Goal: Task Accomplishment & Management: Complete application form

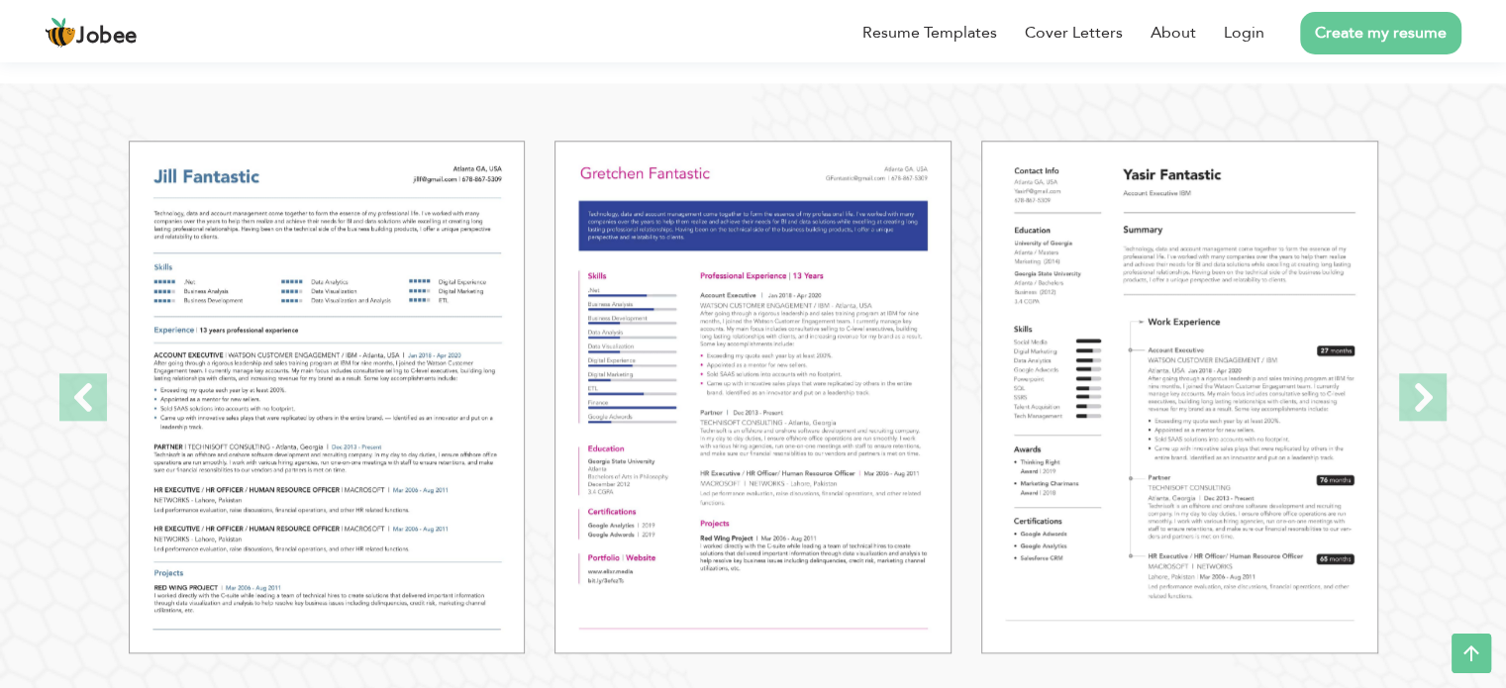
scroll to position [2114, 0]
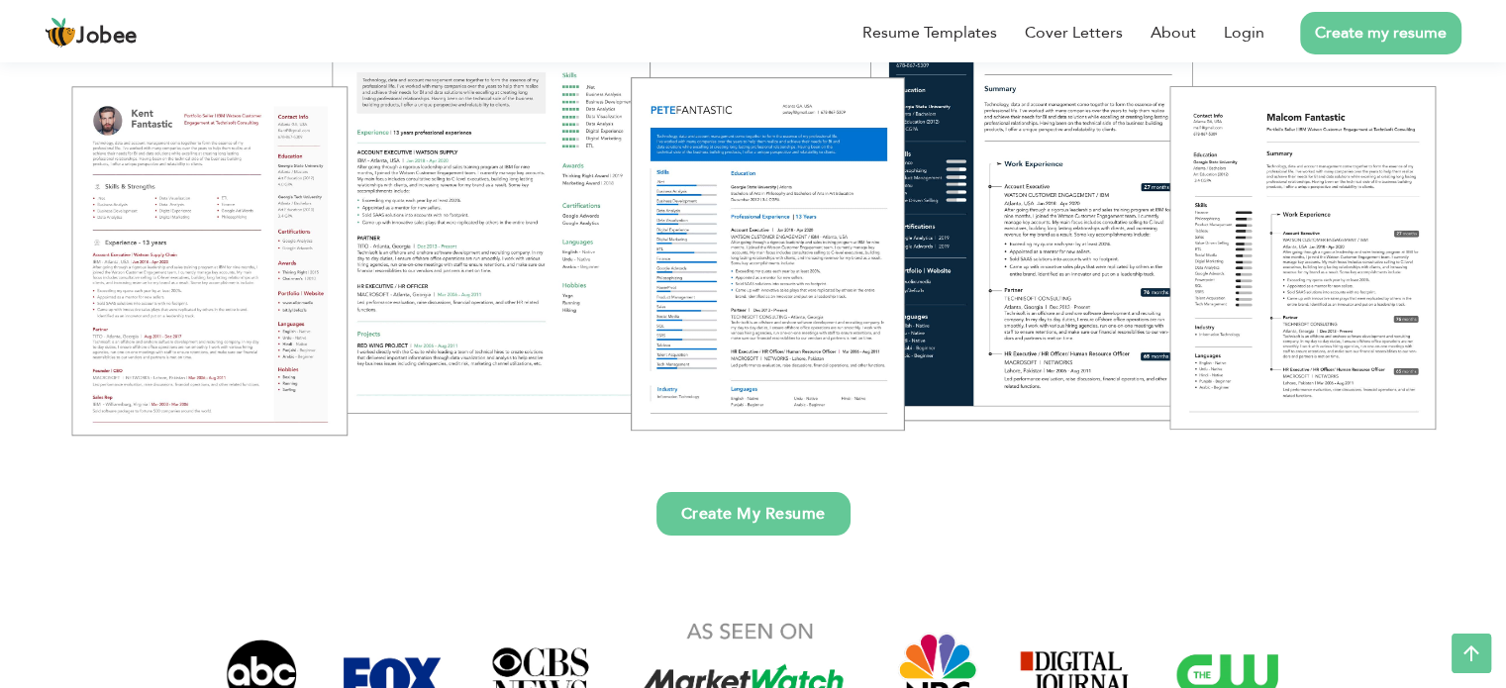
scroll to position [320, 0]
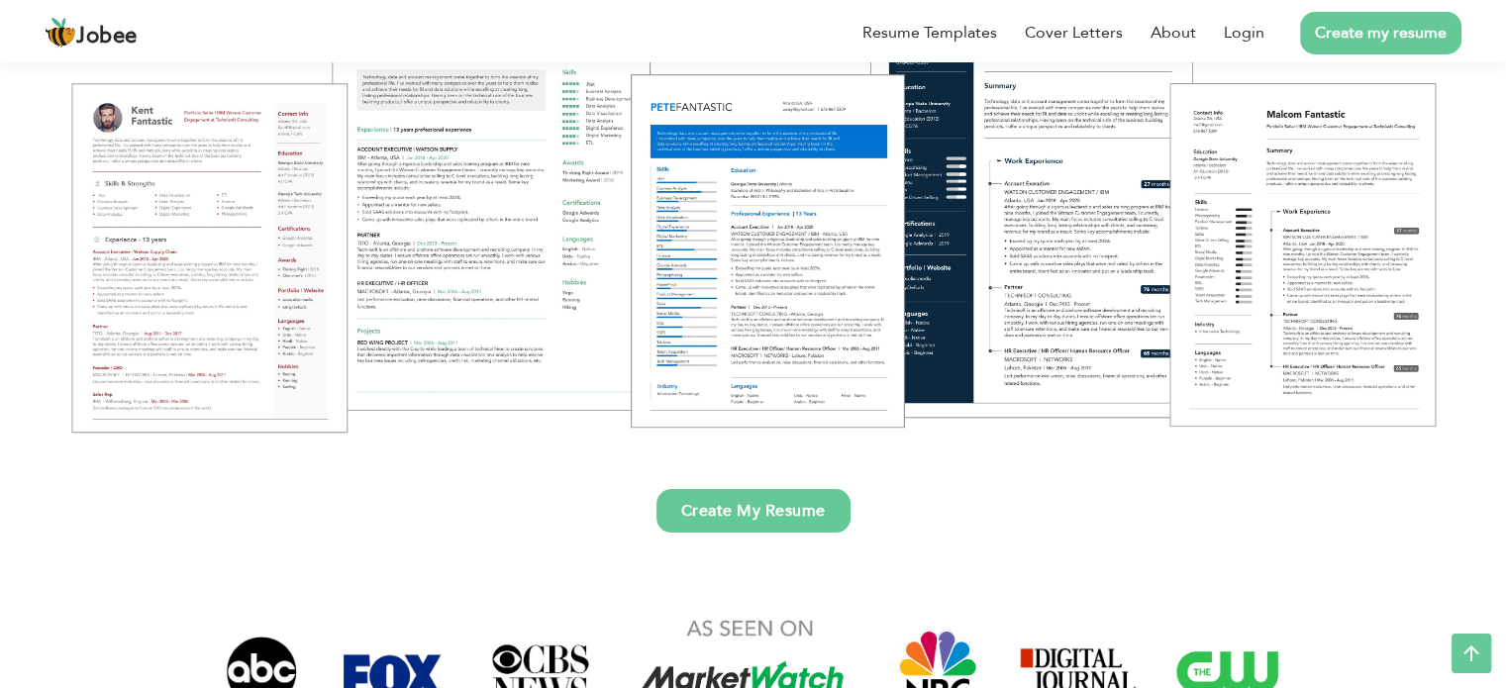
click at [673, 494] on link "Create My Resume" at bounding box center [754, 511] width 194 height 44
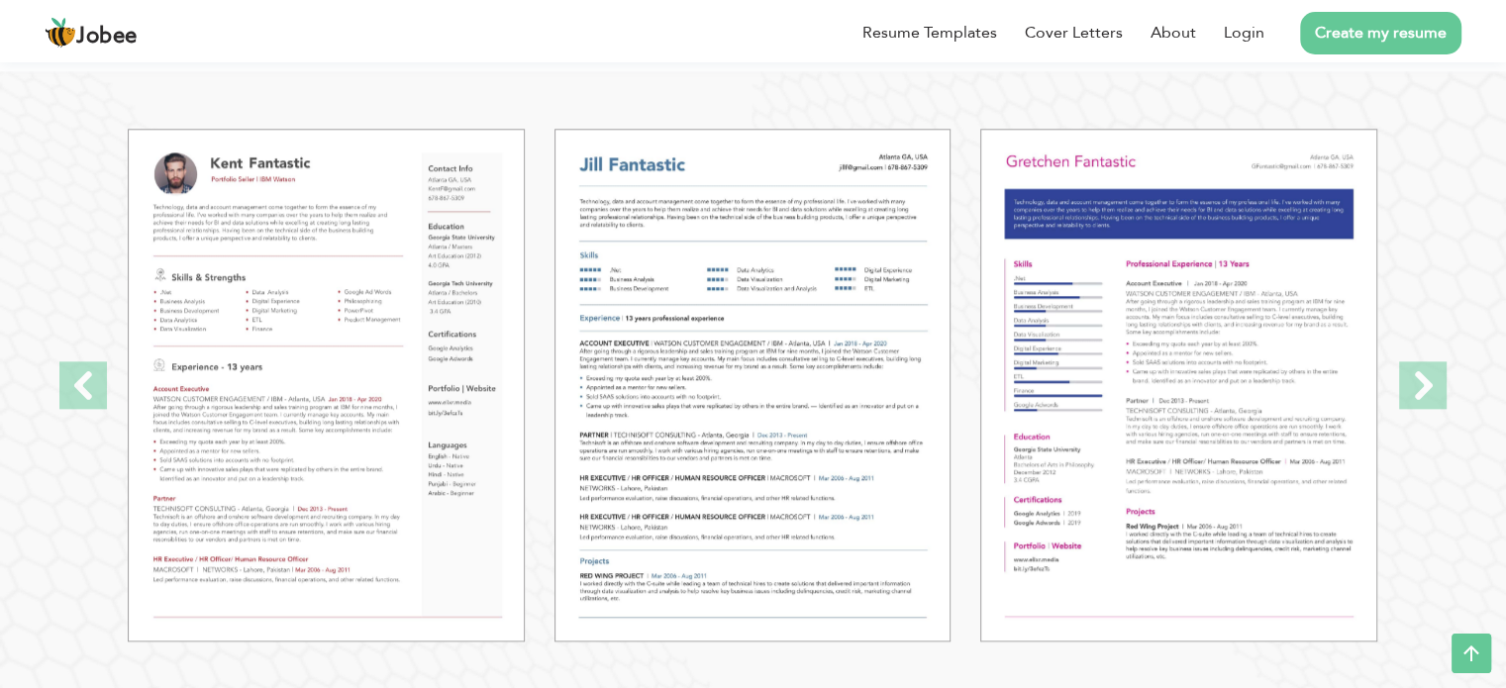
scroll to position [2233, 0]
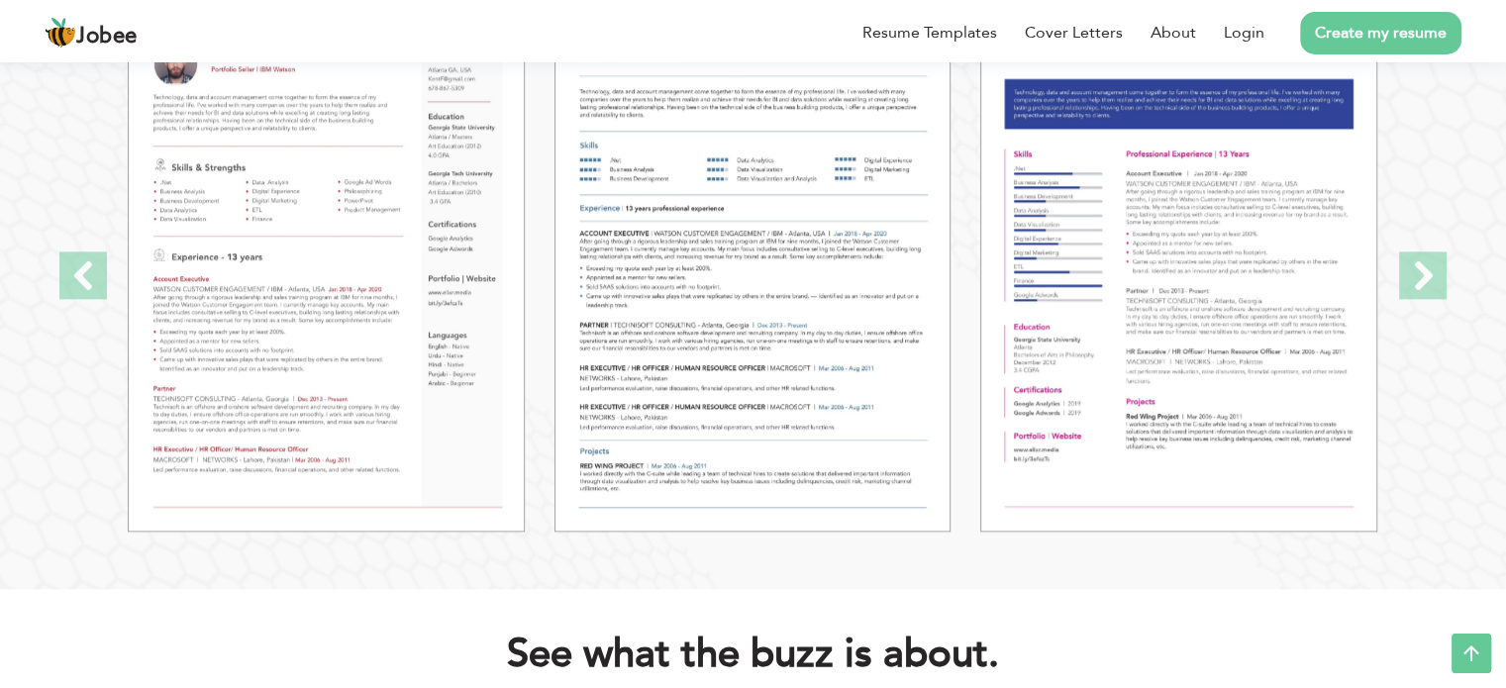
click at [337, 324] on img at bounding box center [326, 275] width 397 height 513
